Goal: Transaction & Acquisition: Subscribe to service/newsletter

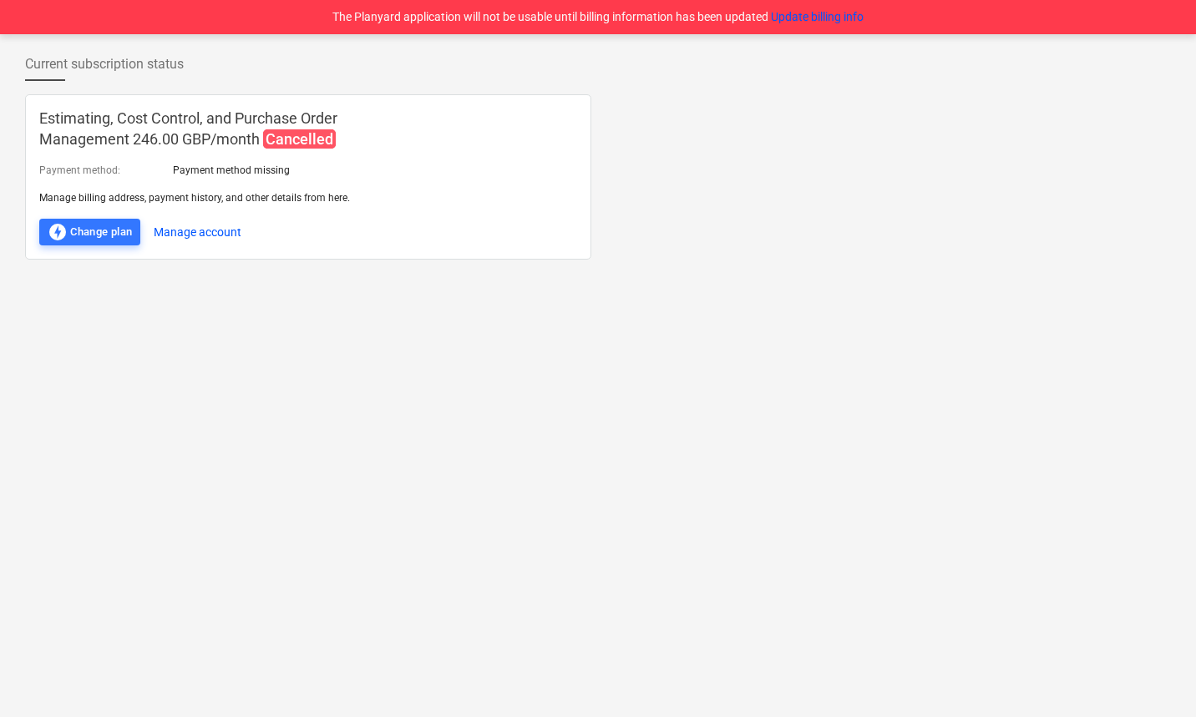
click at [811, 467] on div "Current subscription status Estimating, Cost Control, and Purchase Order Manage…" at bounding box center [598, 375] width 1196 height 683
click at [632, 363] on div "Current subscription status Estimating, Cost Control, and Purchase Order Manage…" at bounding box center [598, 375] width 1196 height 683
click at [454, 372] on div "Current subscription status Estimating, Cost Control, and Purchase Order Manage…" at bounding box center [598, 375] width 1196 height 683
click at [196, 222] on button "Manage account" at bounding box center [198, 232] width 88 height 27
click at [848, 119] on div "Estimating, Cost Control, and Purchase Order Management 246.00 GBP / month Canc…" at bounding box center [598, 176] width 1146 height 165
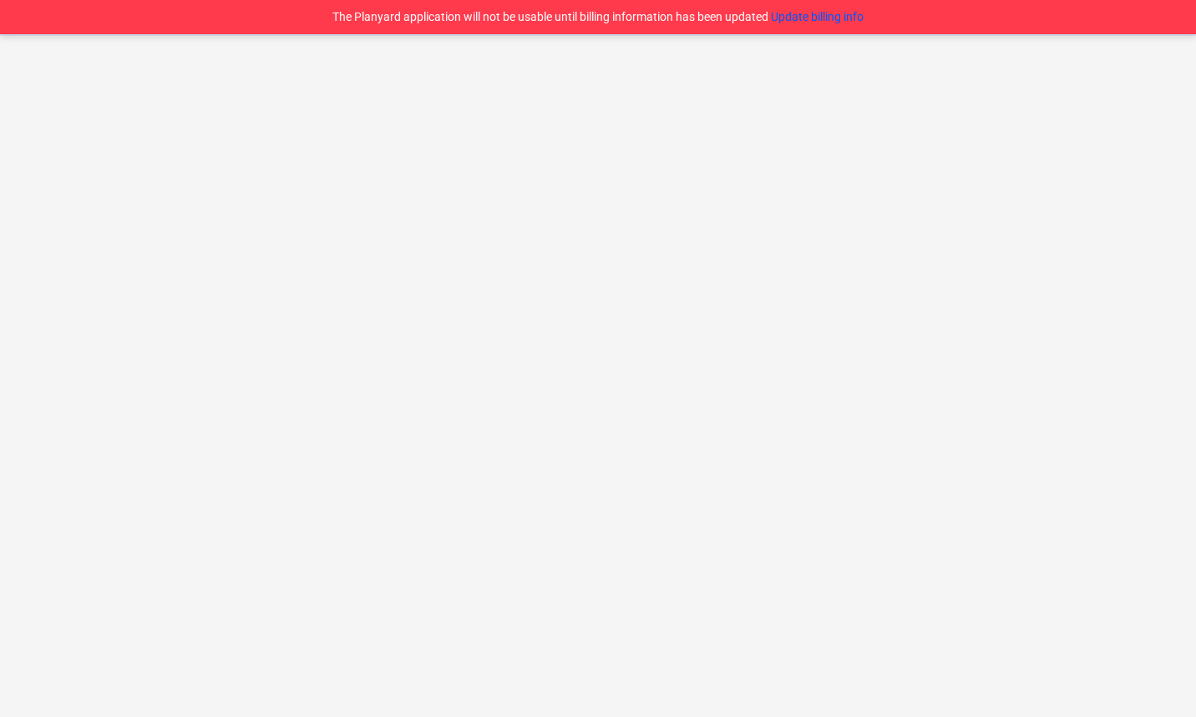
click at [591, 290] on div at bounding box center [598, 375] width 1196 height 683
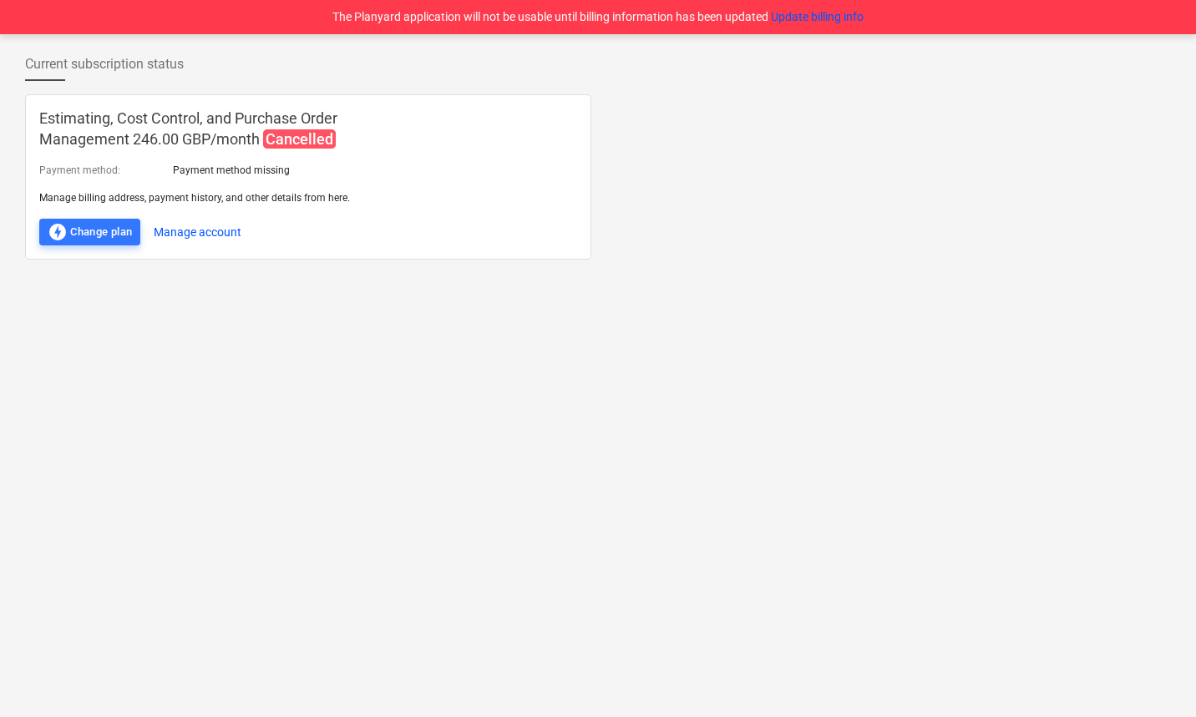
click at [590, 289] on div "Current subscription status Estimating, Cost Control, and Purchase Order Manage…" at bounding box center [598, 375] width 1196 height 683
click at [981, 220] on div "Estimating, Cost Control, and Purchase Order Management 246.00 GBP / month Canc…" at bounding box center [598, 176] width 1146 height 165
click at [823, 13] on button "Update billing info" at bounding box center [817, 17] width 93 height 18
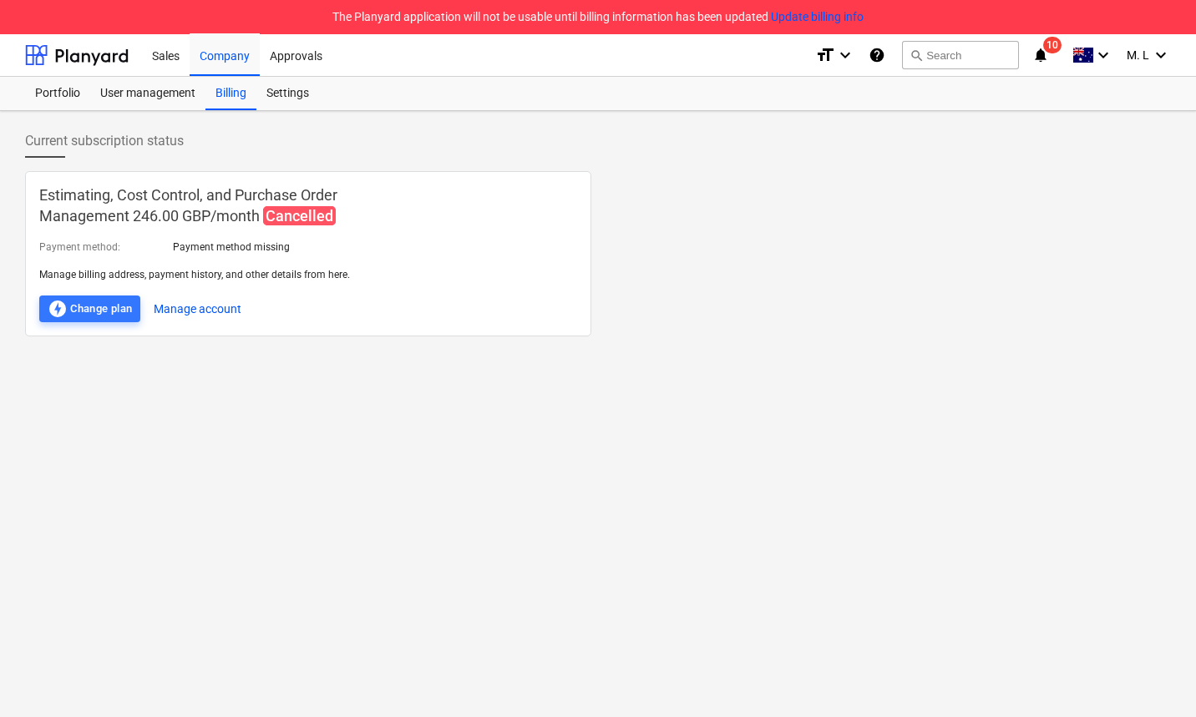
click at [653, 250] on div "Estimating, Cost Control, and Purchase Order Management 246.00 GBP / month Canc…" at bounding box center [598, 253] width 1146 height 165
click at [165, 54] on div "Sales" at bounding box center [166, 54] width 48 height 43
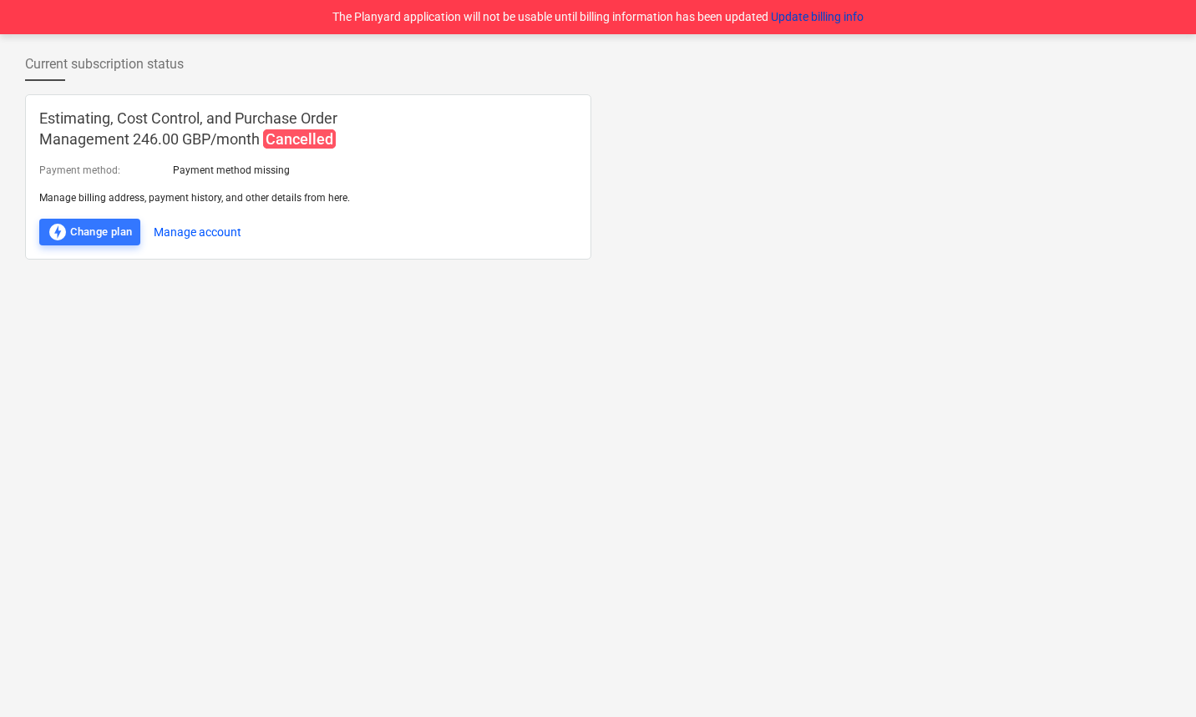
click at [791, 18] on button "Update billing info" at bounding box center [817, 17] width 93 height 18
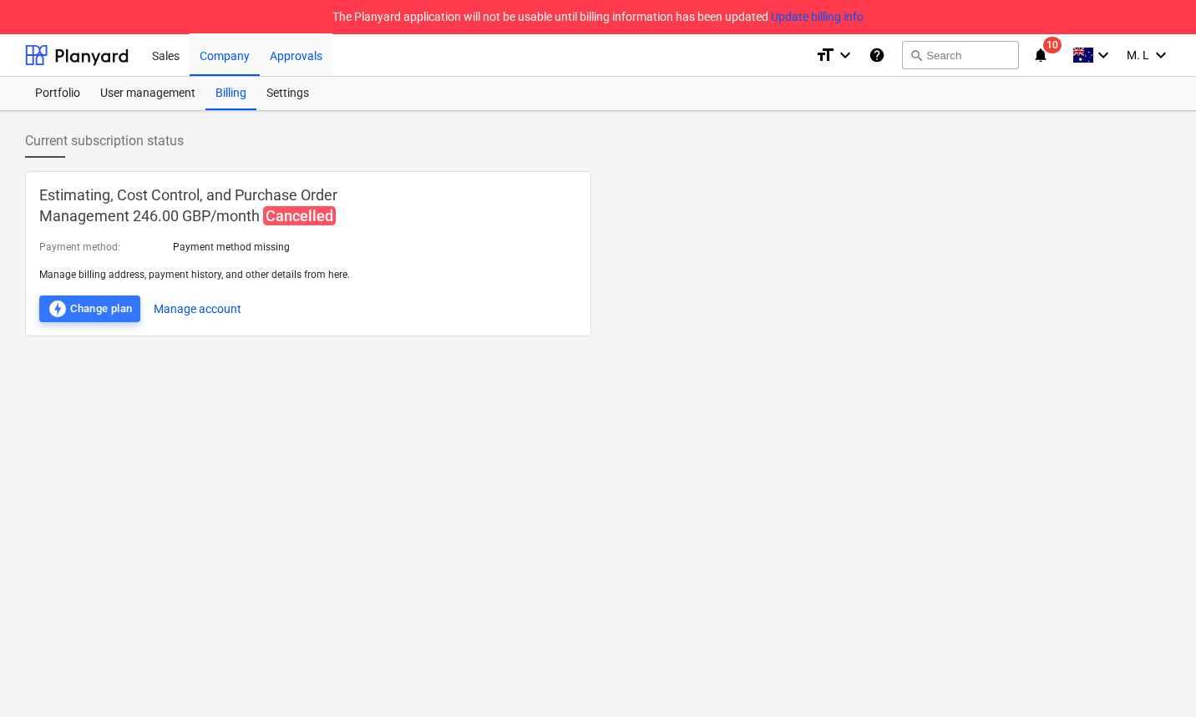
click at [306, 54] on div "Approvals" at bounding box center [296, 54] width 73 height 43
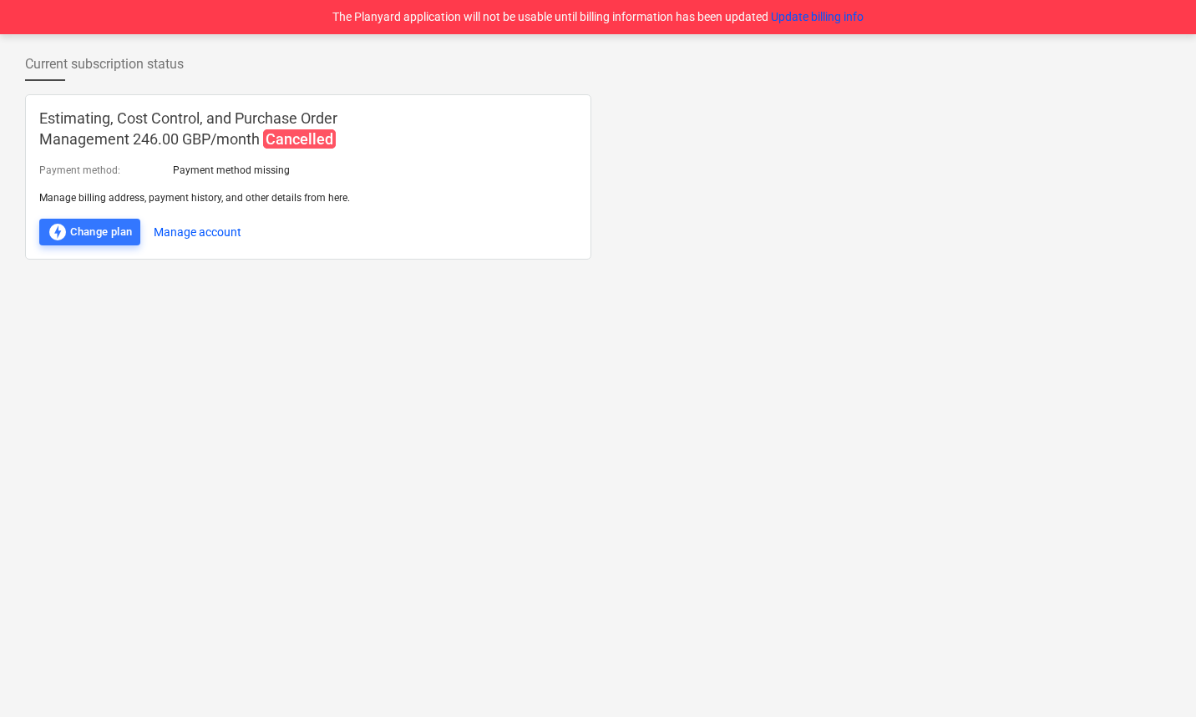
click at [153, 508] on div "Current subscription status Estimating, Cost Control, and Purchase Order Manage…" at bounding box center [598, 375] width 1196 height 683
click at [907, 413] on div "Current subscription status Estimating, Cost Control, and Purchase Order Manage…" at bounding box center [598, 375] width 1196 height 683
drag, startPoint x: 293, startPoint y: 405, endPoint x: 13, endPoint y: 387, distance: 281.2
click at [271, 410] on div "Current subscription status Estimating, Cost Control, and Purchase Order Manage…" at bounding box center [598, 375] width 1196 height 683
drag, startPoint x: 661, startPoint y: 377, endPoint x: 655, endPoint y: 388, distance: 13.5
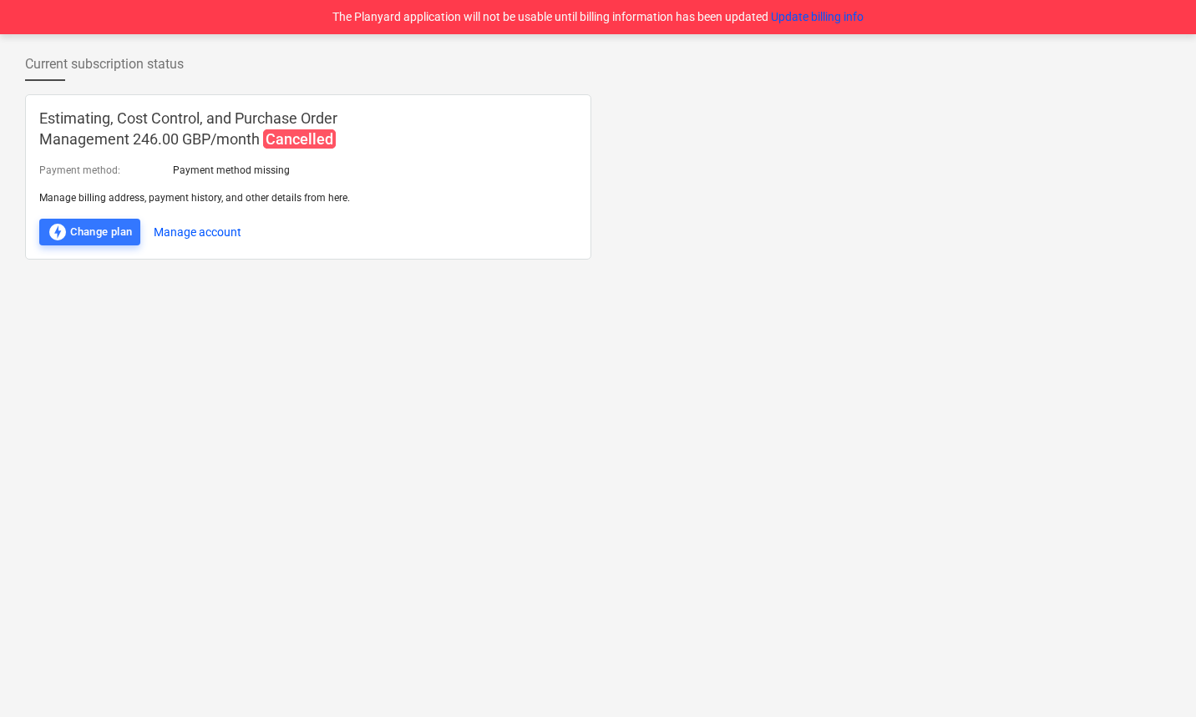
click at [661, 377] on div "Current subscription status Estimating, Cost Control, and Purchase Order Manage…" at bounding box center [598, 375] width 1196 height 683
drag, startPoint x: 666, startPoint y: 327, endPoint x: 701, endPoint y: 301, distance: 44.1
click at [670, 325] on div "Current subscription status Estimating, Cost Control, and Purchase Order Manage…" at bounding box center [598, 375] width 1196 height 683
click at [782, 200] on div "Estimating, Cost Control, and Purchase Order Management 246.00 GBP / month Canc…" at bounding box center [598, 176] width 1146 height 165
click at [497, 311] on div "Current subscription status Estimating, Cost Control, and Purchase Order Manage…" at bounding box center [598, 375] width 1196 height 683
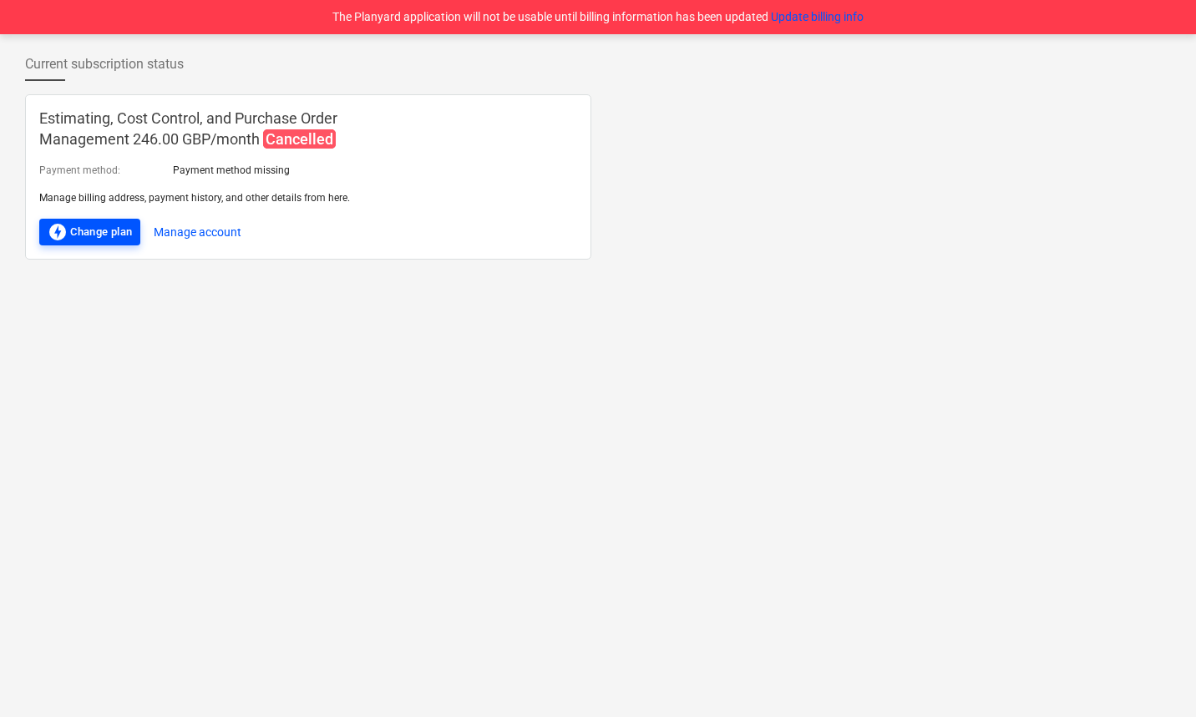
click at [58, 235] on span "offline_bolt" at bounding box center [58, 232] width 20 height 20
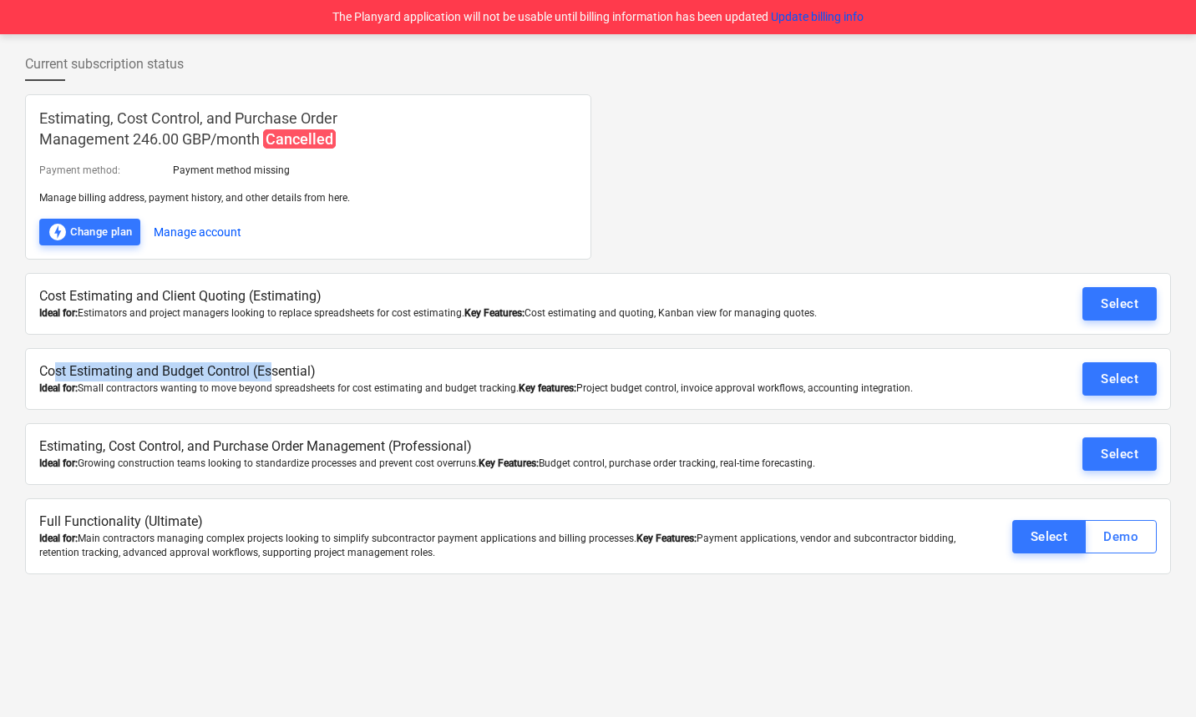
drag, startPoint x: 65, startPoint y: 370, endPoint x: 273, endPoint y: 367, distance: 208.0
click at [273, 367] on p "Cost Estimating and Budget Control (Essential)" at bounding box center [504, 371] width 931 height 19
drag, startPoint x: 62, startPoint y: 447, endPoint x: 288, endPoint y: 453, distance: 226.4
click at [288, 453] on p "Estimating, Cost Control, and Purchase Order Management (Professional)" at bounding box center [504, 447] width 931 height 19
click at [249, 521] on p "Full Functionality (Ultimate)" at bounding box center [504, 522] width 931 height 19
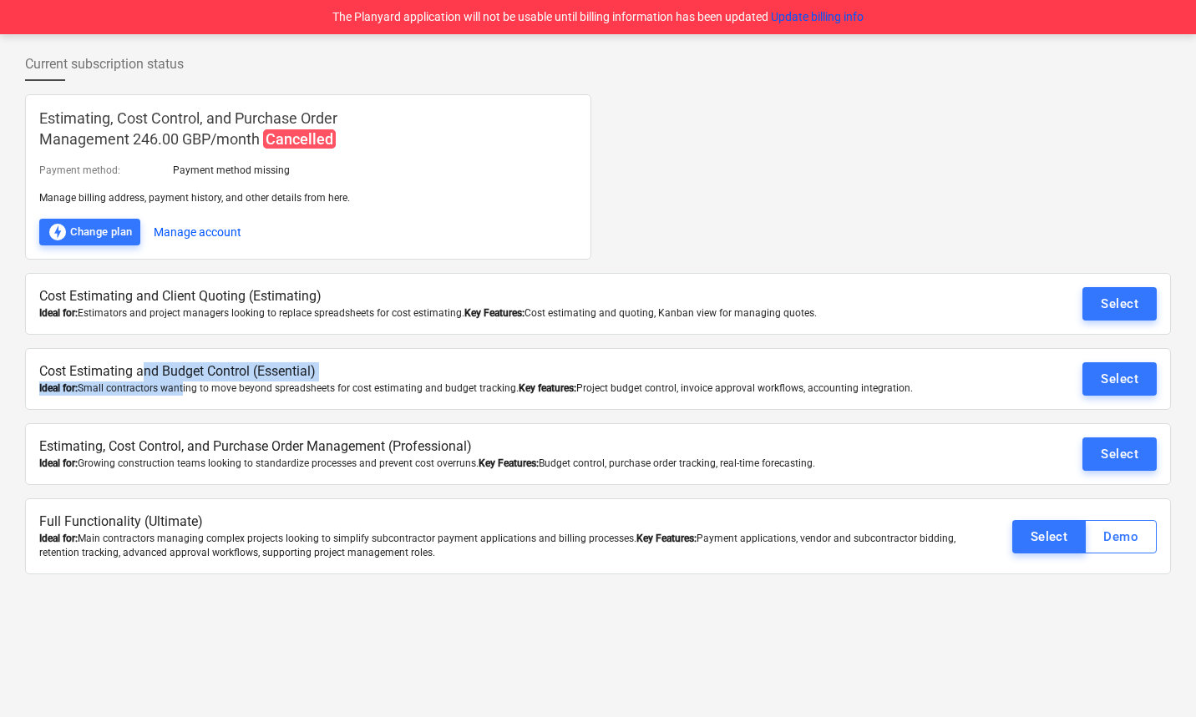
drag, startPoint x: 148, startPoint y: 367, endPoint x: 184, endPoint y: 393, distance: 44.8
click at [184, 393] on div "Cost Estimating and Budget Control (Essential) Ideal for: Small contractors wan…" at bounding box center [504, 378] width 931 height 33
click at [188, 393] on div "Ideal for: Small contractors wanting to move beyond spreadsheets for cost estim…" at bounding box center [504, 389] width 931 height 14
drag, startPoint x: 212, startPoint y: 392, endPoint x: 183, endPoint y: 369, distance: 36.9
click at [183, 369] on div "Cost Estimating and Budget Control (Essential) Ideal for: Small contractors wan…" at bounding box center [504, 378] width 931 height 33
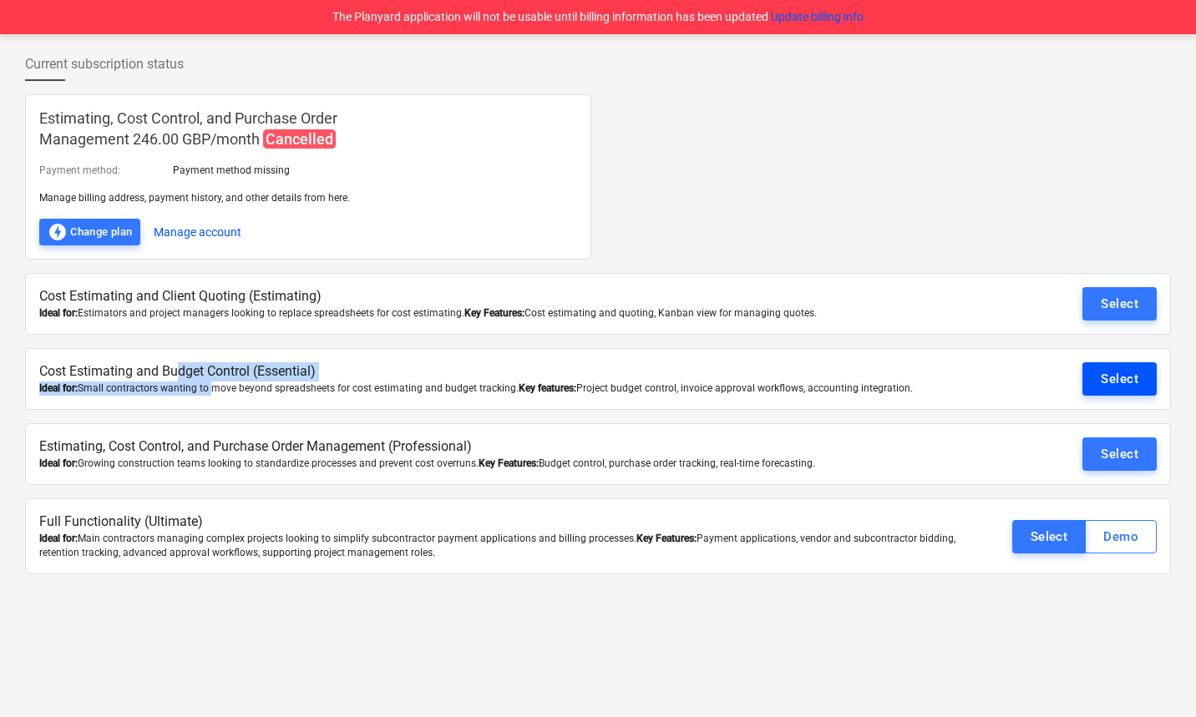
click at [1142, 379] on button "Select" at bounding box center [1119, 378] width 74 height 33
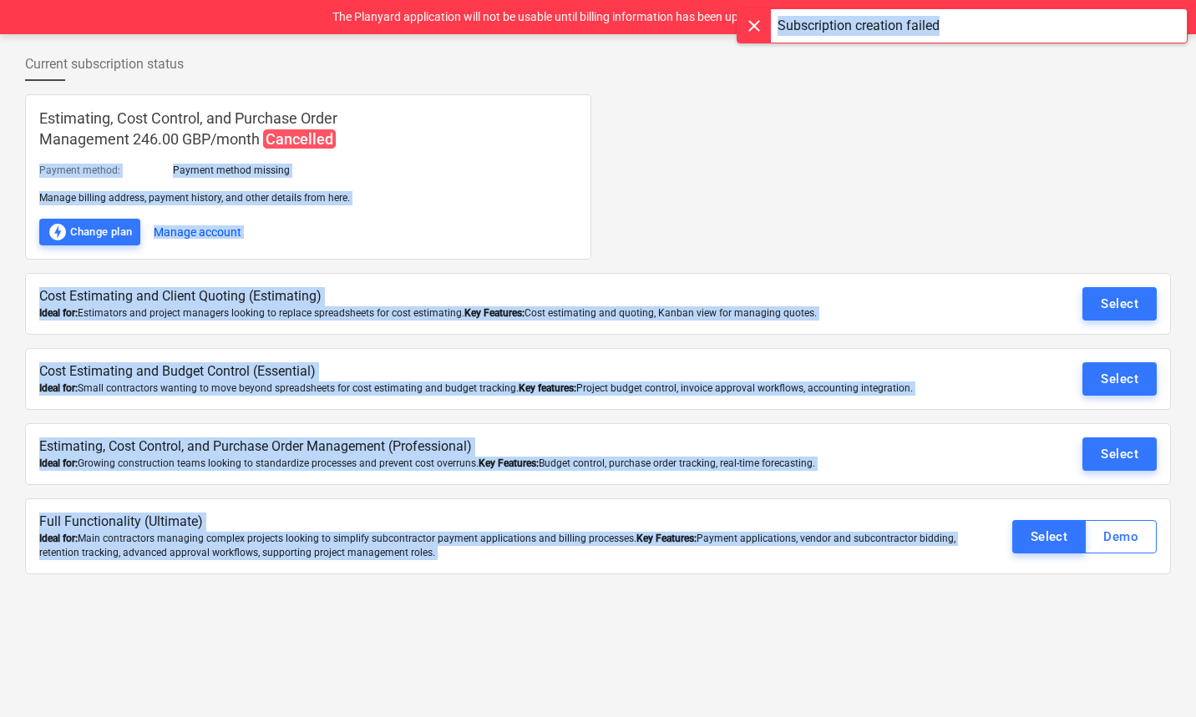
drag, startPoint x: 959, startPoint y: 20, endPoint x: 669, endPoint y: 148, distance: 316.7
click at [669, 146] on div "The Planyard application will not be usable until billing information has been …" at bounding box center [598, 358] width 1196 height 717
click at [687, 171] on div "Estimating, Cost Control, and Purchase Order Management 246.00 GBP / month Canc…" at bounding box center [598, 176] width 1146 height 165
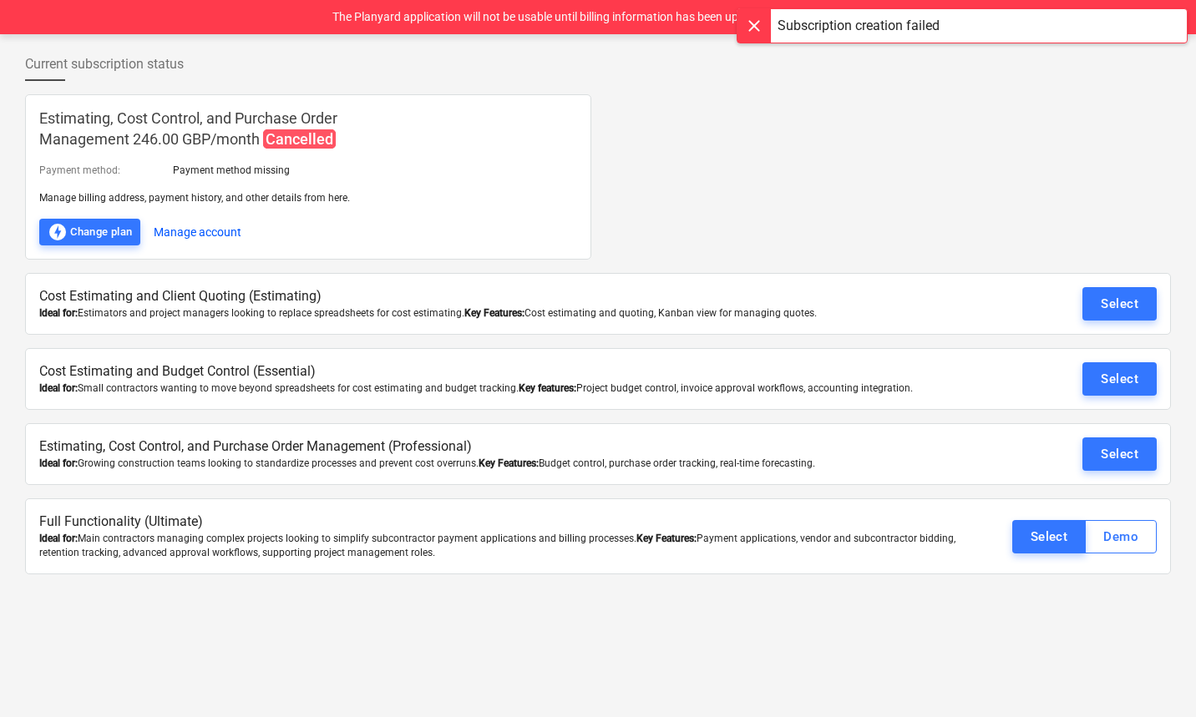
click at [725, 219] on div "Estimating, Cost Control, and Purchase Order Management 246.00 GBP / month Canc…" at bounding box center [598, 176] width 1146 height 165
drag, startPoint x: 750, startPoint y: 23, endPoint x: 751, endPoint y: 51, distance: 27.6
click at [750, 23] on div at bounding box center [753, 25] width 33 height 33
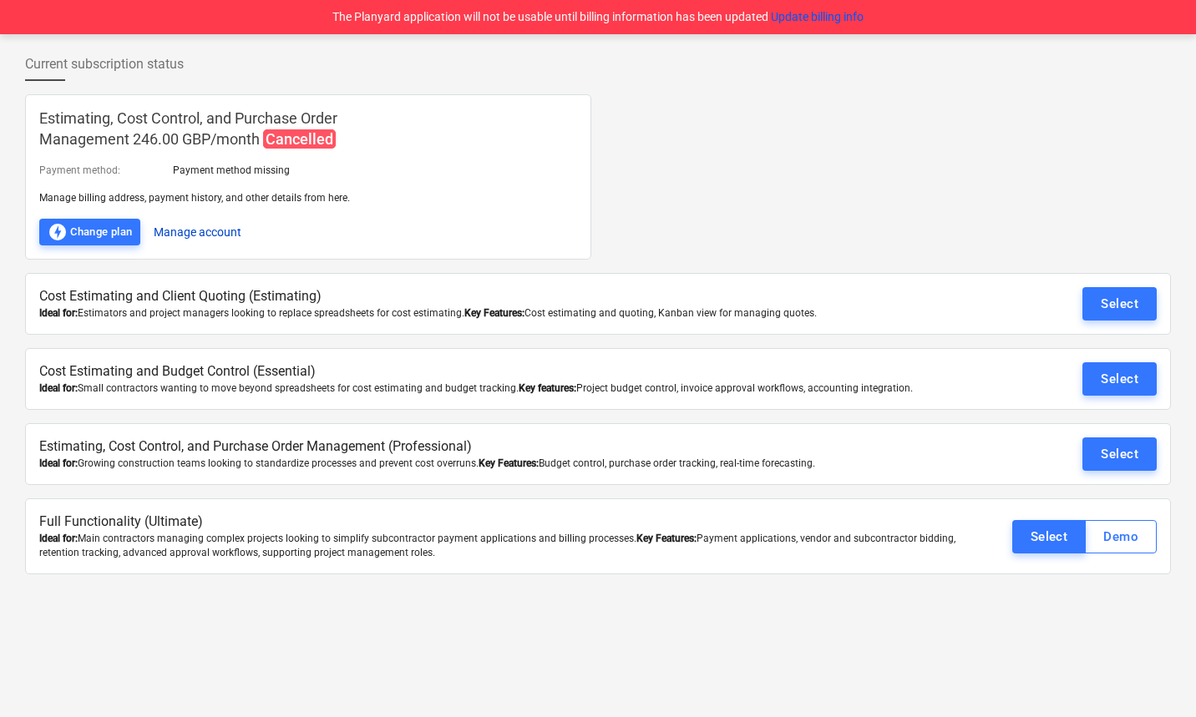
click at [195, 225] on button "Manage account" at bounding box center [198, 232] width 88 height 27
click at [1112, 300] on div "Select" at bounding box center [1120, 304] width 38 height 22
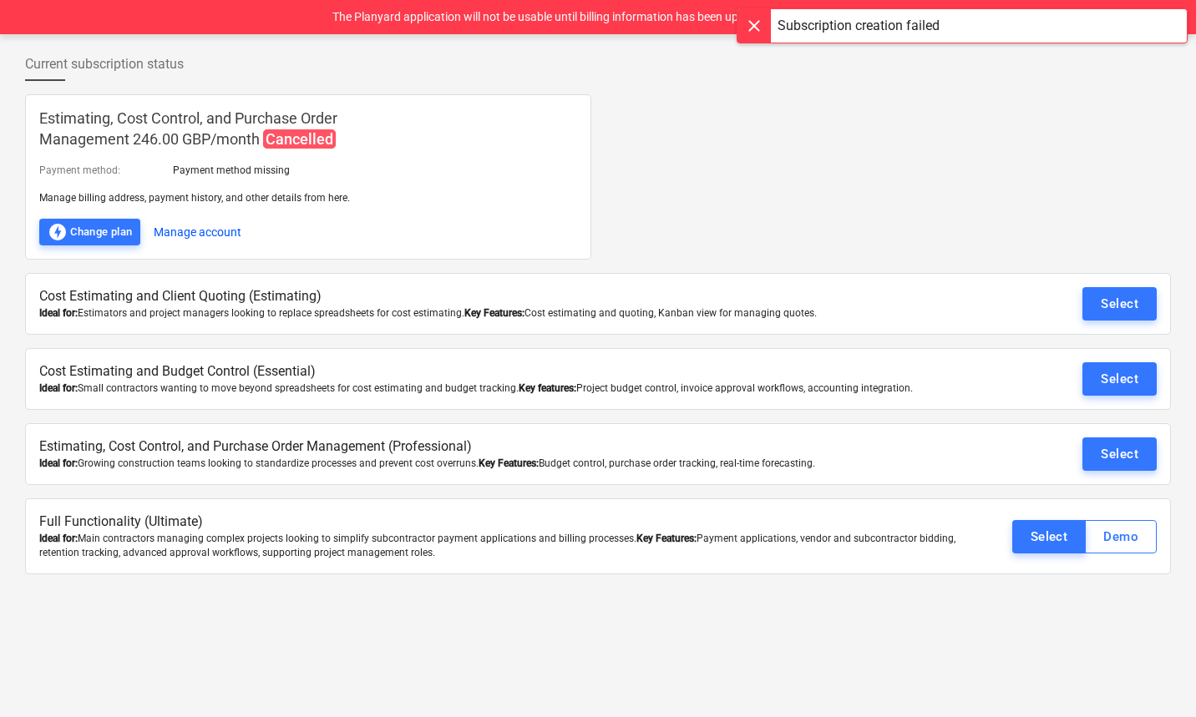
click at [935, 305] on p "Cost Estimating and Client Quoting (Estimating)" at bounding box center [504, 296] width 931 height 19
click at [935, 306] on div "Ideal for: Estimators and project managers looking to replace spreadsheets for …" at bounding box center [504, 313] width 931 height 14
click at [752, 28] on div at bounding box center [753, 25] width 33 height 33
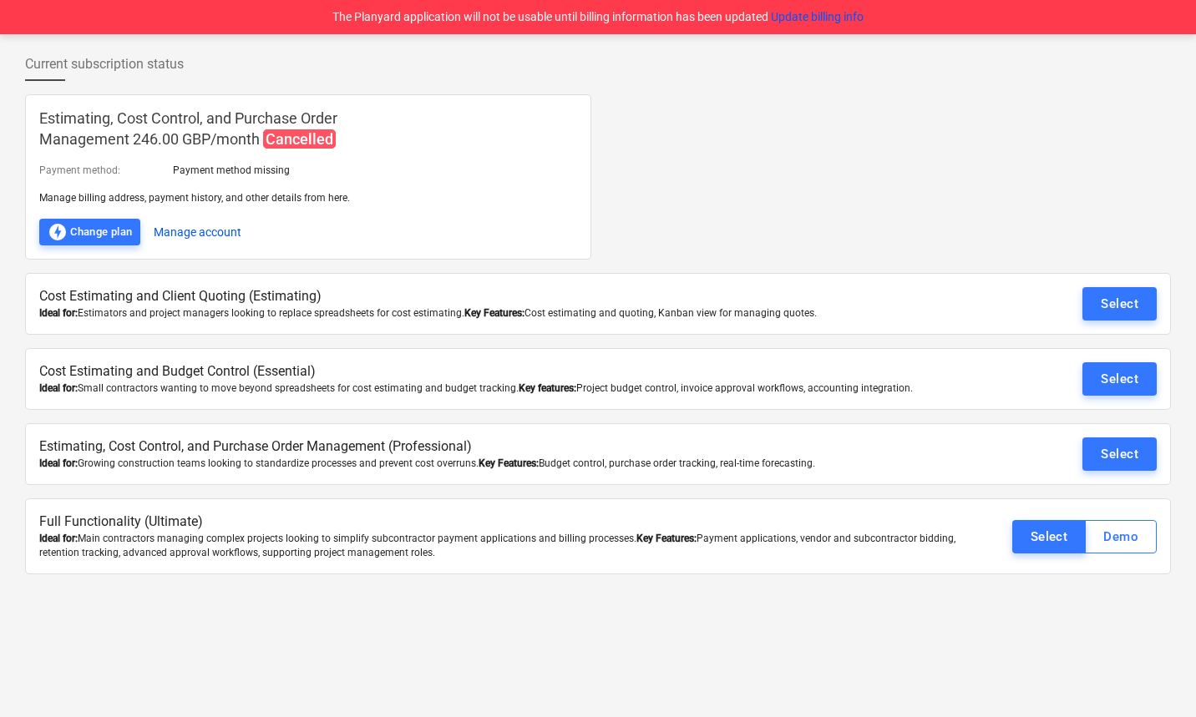
click at [812, 190] on div "Estimating, Cost Control, and Purchase Order Management 246.00 GBP / month Canc…" at bounding box center [598, 176] width 1146 height 165
click at [851, 23] on button "Update billing info" at bounding box center [817, 17] width 93 height 18
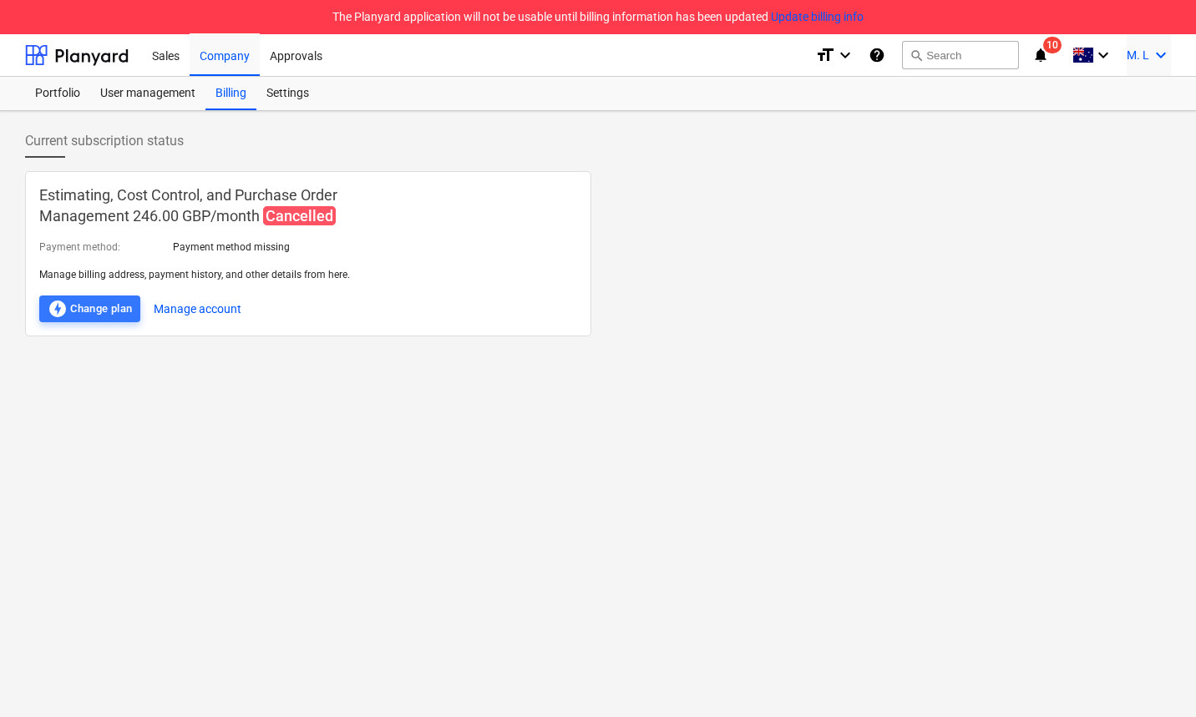
click at [1159, 52] on icon "keyboard_arrow_down" at bounding box center [1161, 55] width 20 height 20
click at [1101, 129] on div "Log out" at bounding box center [1121, 126] width 100 height 27
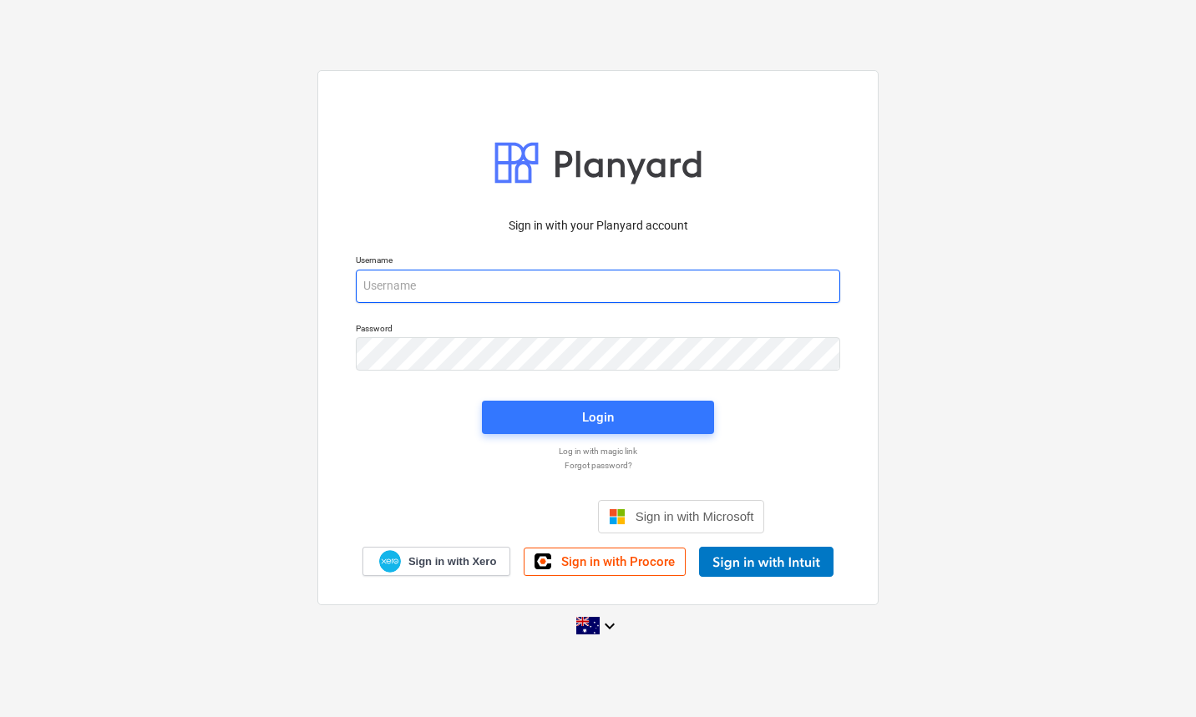
click at [665, 283] on input "email" at bounding box center [598, 286] width 484 height 33
type input "[EMAIL_ADDRESS][DOMAIN_NAME]"
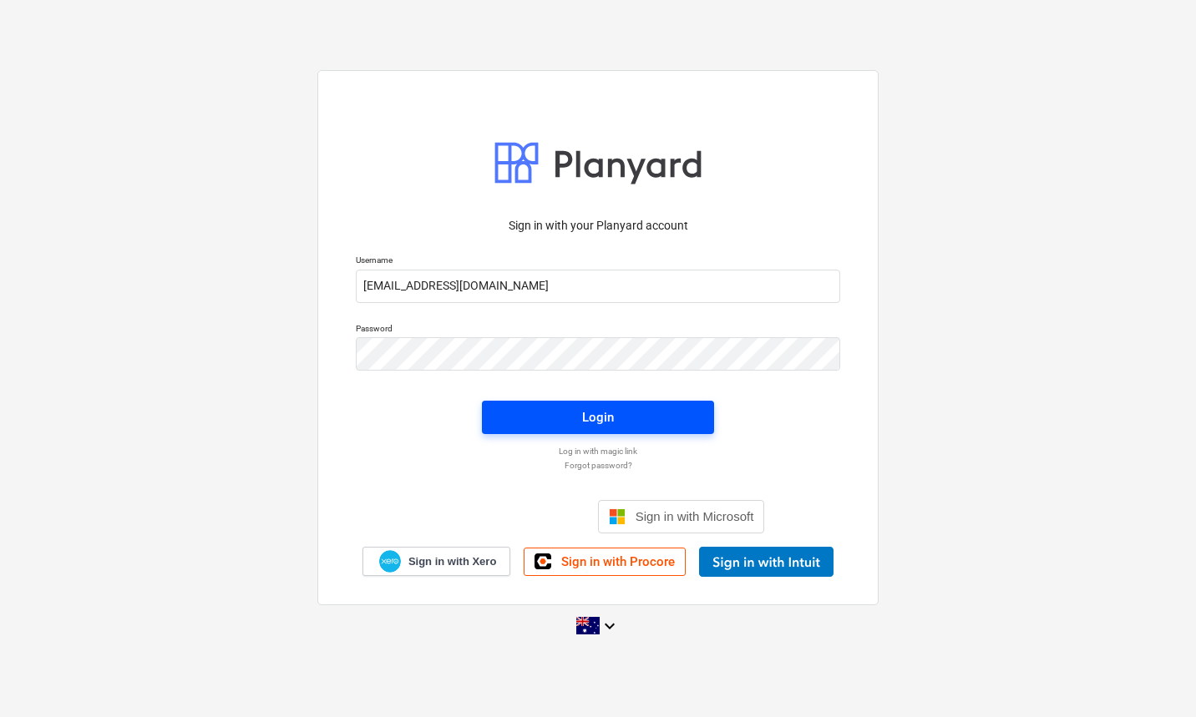
click at [622, 418] on span "Login" at bounding box center [598, 418] width 192 height 22
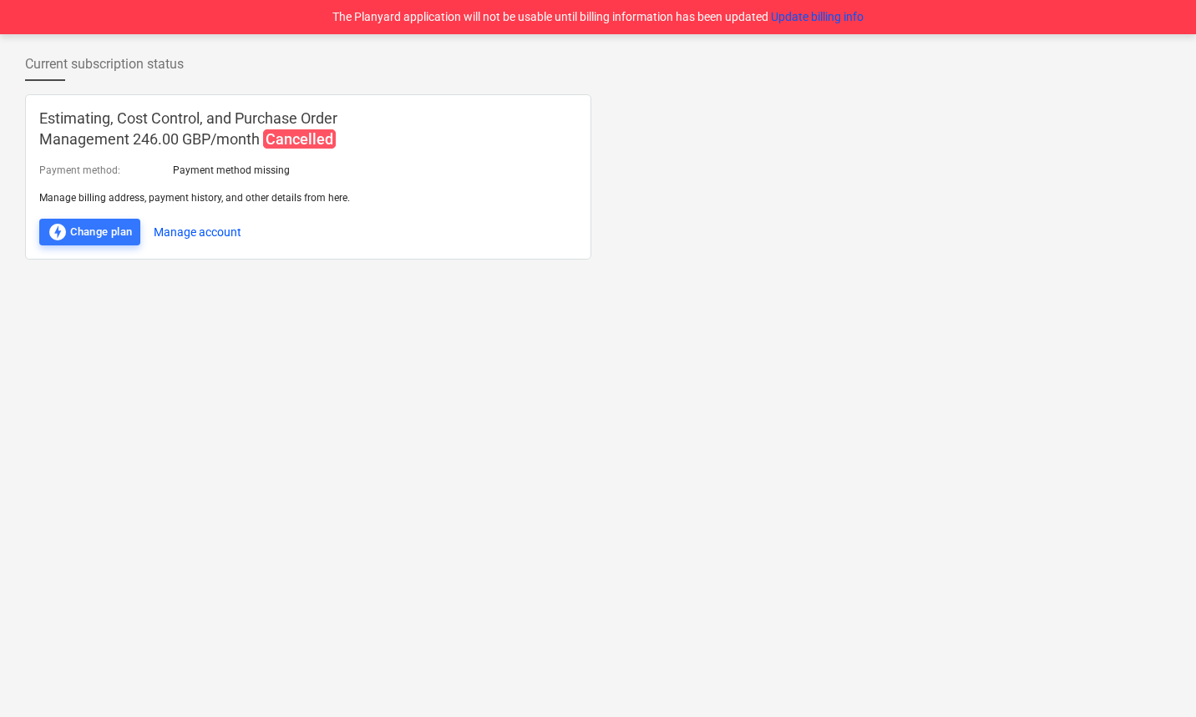
click at [594, 337] on div "Current subscription status Estimating, Cost Control, and Purchase Order Manage…" at bounding box center [598, 375] width 1196 height 683
drag, startPoint x: 560, startPoint y: 254, endPoint x: 471, endPoint y: 266, distance: 90.1
click at [560, 254] on div "Estimating, Cost Control, and Purchase Order Management 246.00 GBP / month Canc…" at bounding box center [308, 176] width 566 height 165
click at [935, 95] on div "Estimating, Cost Control, and Purchase Order Management 246.00 GBP / month Canc…" at bounding box center [598, 176] width 1146 height 165
click at [848, 11] on button "Update billing info" at bounding box center [817, 17] width 93 height 18
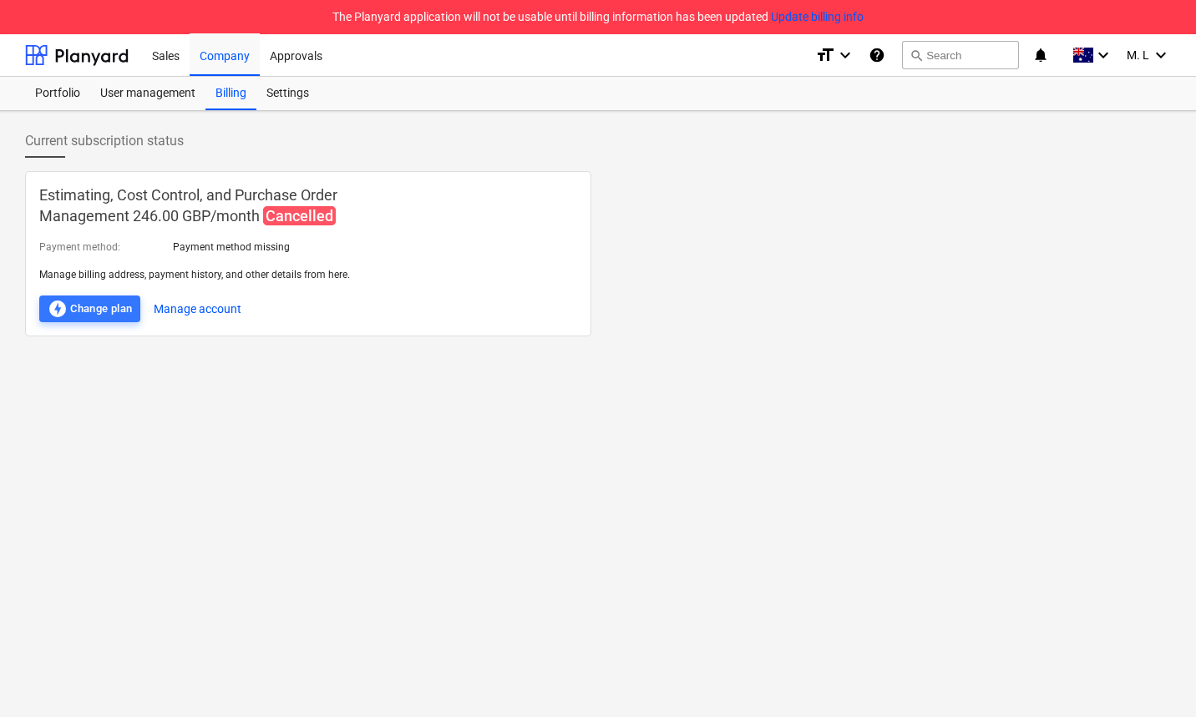
click at [516, 115] on div "Current subscription status Estimating, Cost Control, and Purchase Order Manage…" at bounding box center [598, 414] width 1196 height 606
click at [281, 98] on div "Settings" at bounding box center [287, 93] width 63 height 33
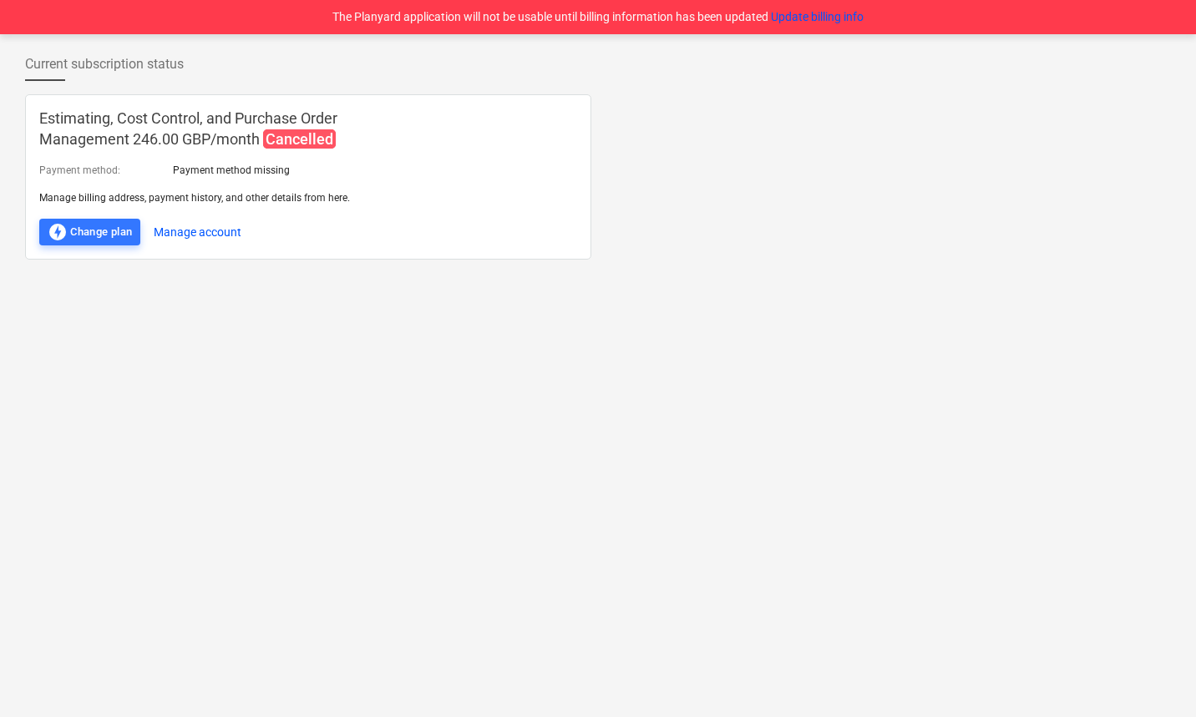
click at [608, 90] on div "Current subscription status" at bounding box center [598, 71] width 1146 height 47
click at [837, 11] on button "Update billing info" at bounding box center [817, 17] width 93 height 18
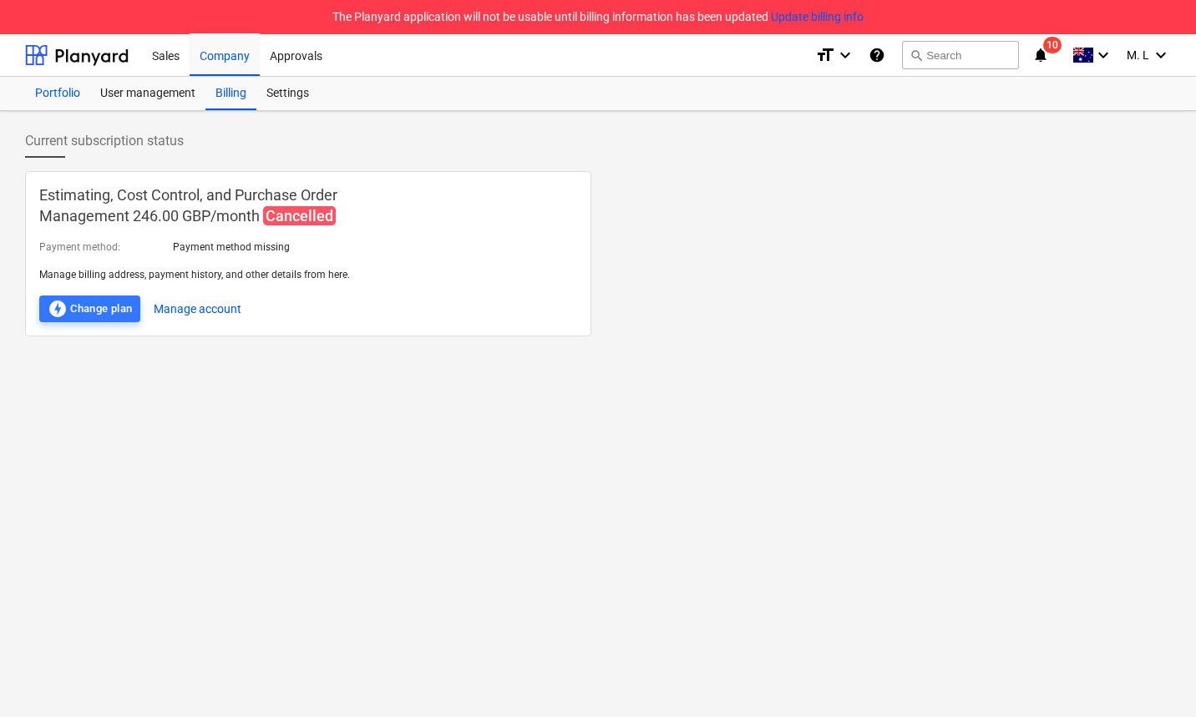
click at [73, 89] on div "Portfolio" at bounding box center [57, 93] width 65 height 33
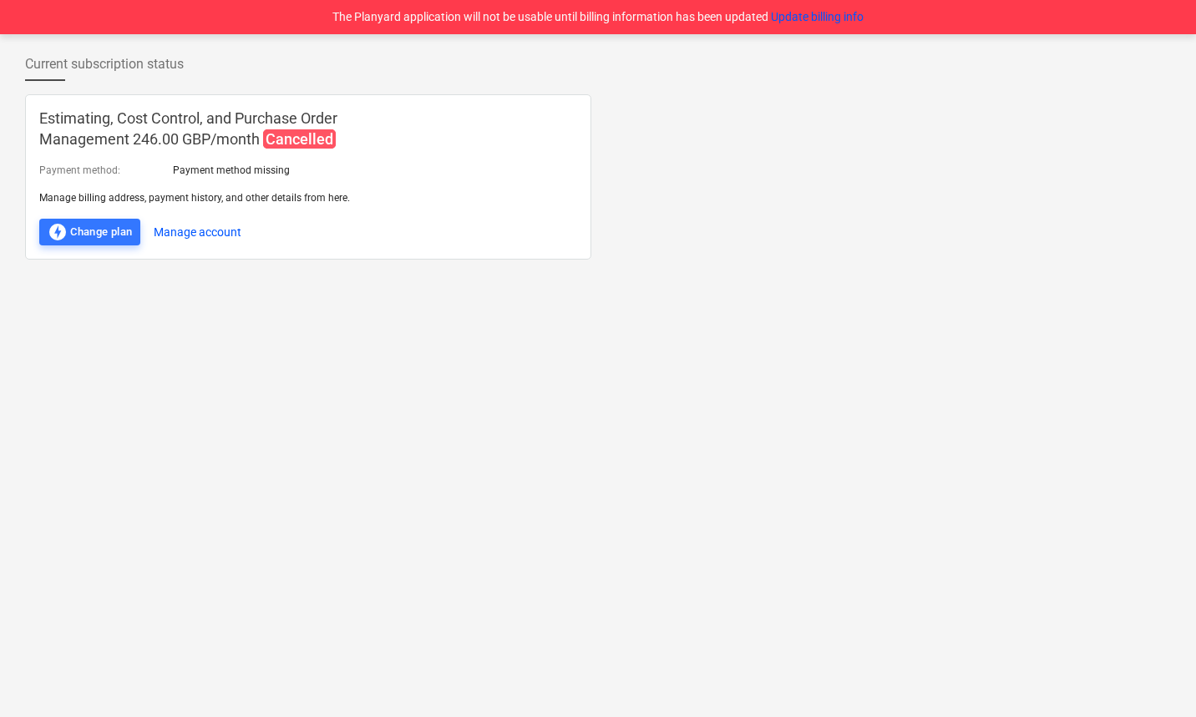
click at [596, 290] on div "Current subscription status Estimating, Cost Control, and Purchase Order Manage…" at bounding box center [598, 375] width 1196 height 683
click at [813, 18] on button "Update billing info" at bounding box center [817, 17] width 93 height 18
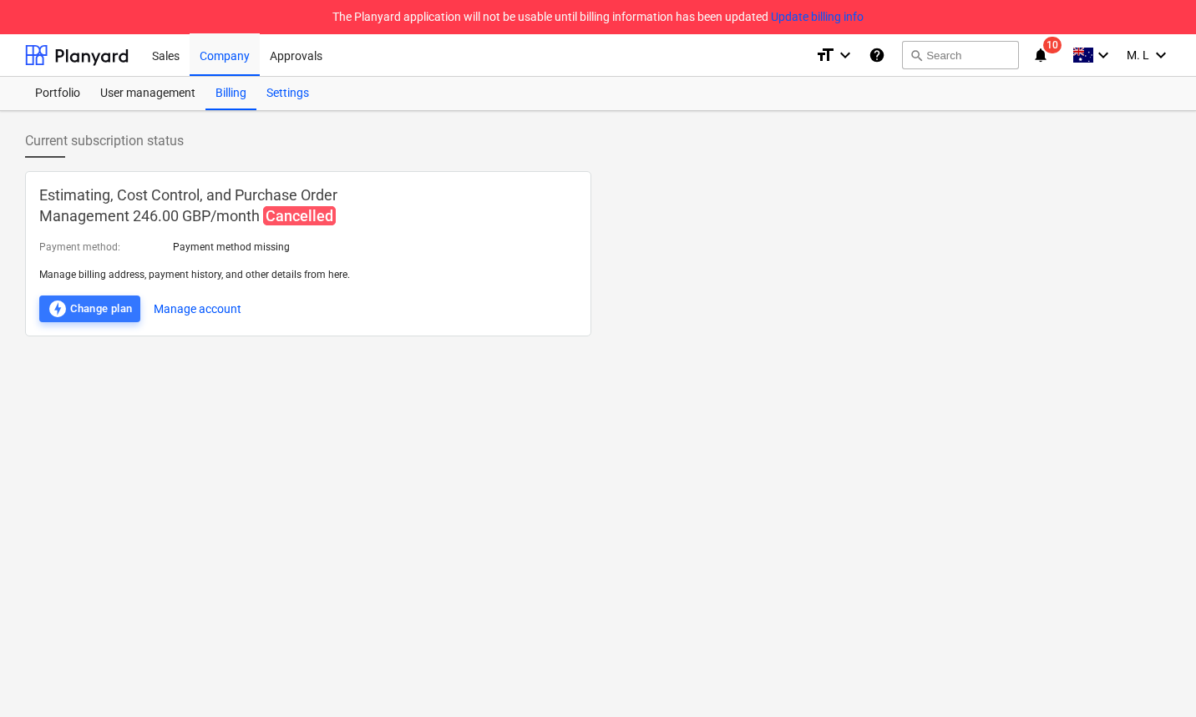
click at [287, 98] on div "Settings" at bounding box center [287, 93] width 63 height 33
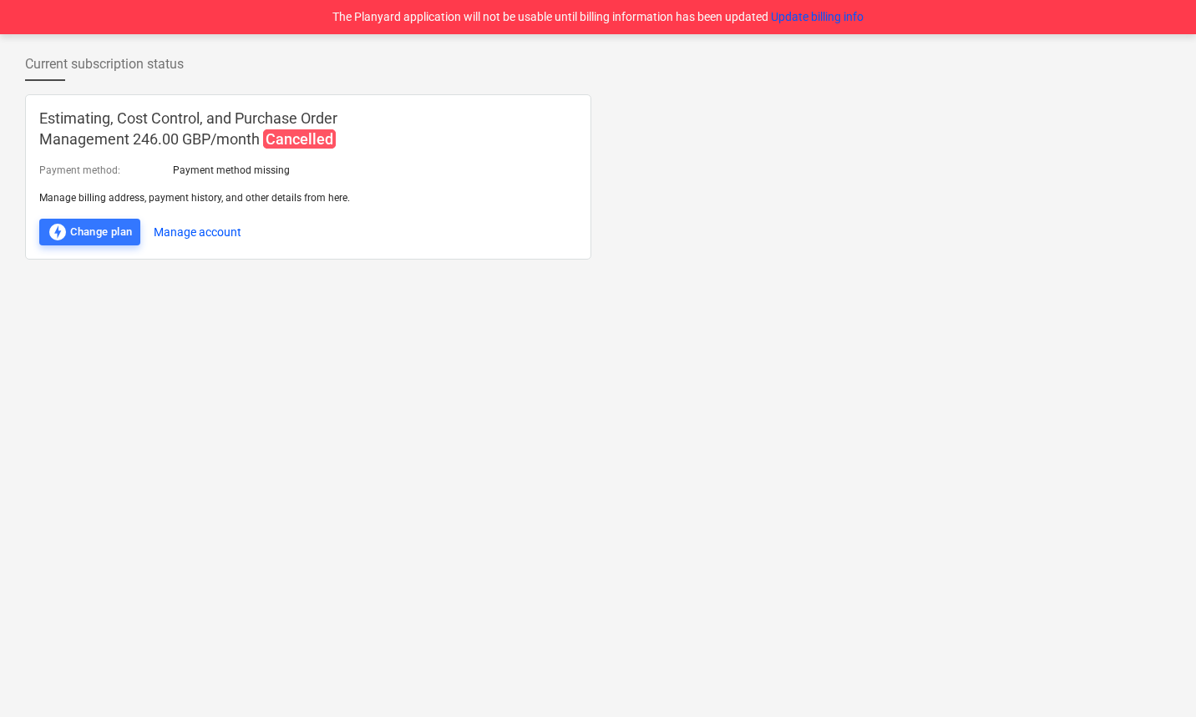
drag, startPoint x: 657, startPoint y: 78, endPoint x: 685, endPoint y: 71, distance: 28.4
click at [657, 78] on div "Current subscription status" at bounding box center [598, 71] width 1146 height 47
drag, startPoint x: 792, startPoint y: 14, endPoint x: 834, endPoint y: 31, distance: 45.7
click at [792, 14] on button "Update billing info" at bounding box center [817, 17] width 93 height 18
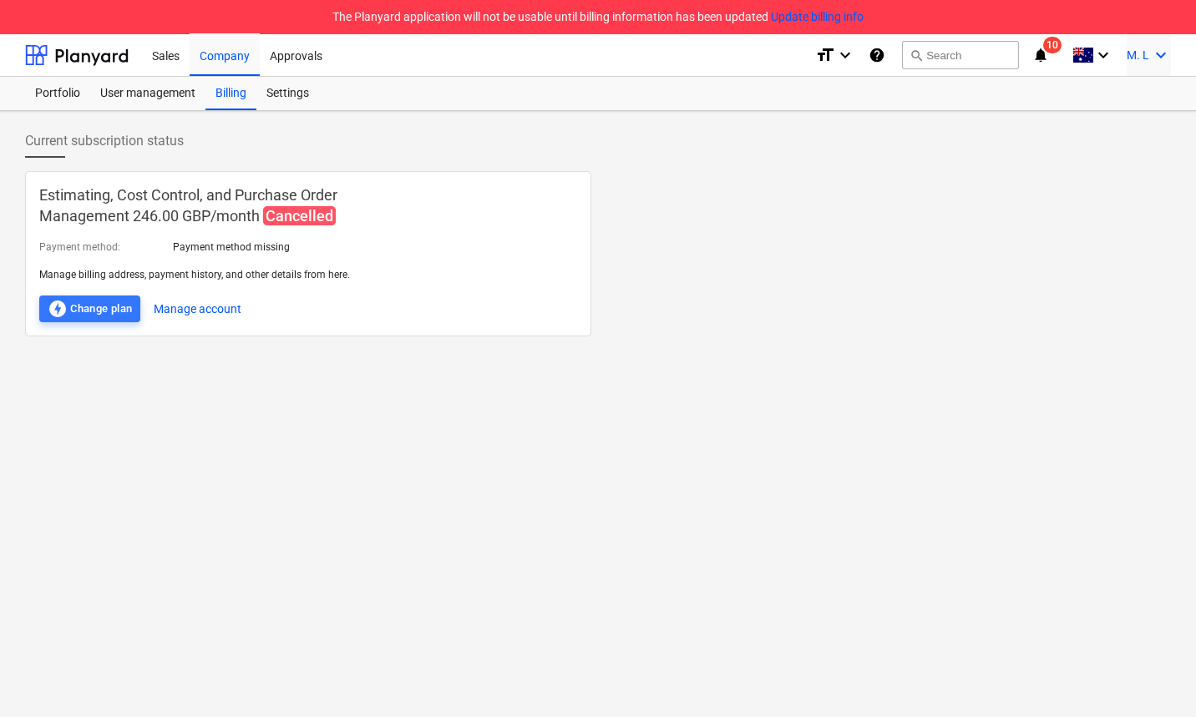
click at [1167, 46] on icon "keyboard_arrow_down" at bounding box center [1161, 55] width 20 height 20
click at [1135, 98] on div "Settings" at bounding box center [1121, 99] width 100 height 27
